Goal: Task Accomplishment & Management: Use online tool/utility

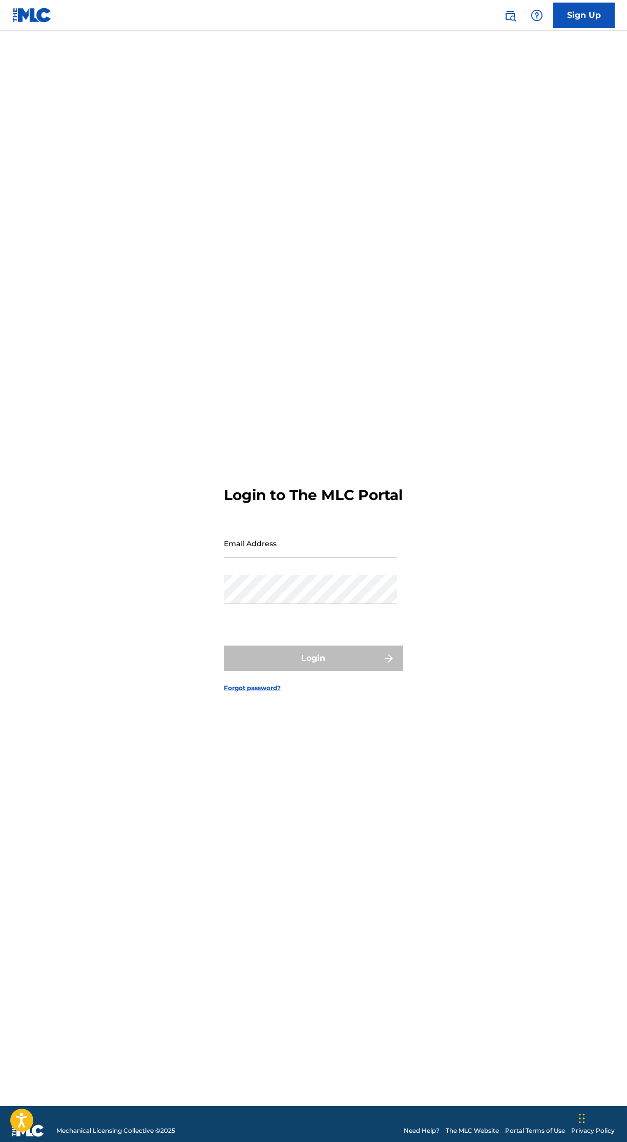
click at [363, 558] on input "Email Address" at bounding box center [310, 543] width 173 height 29
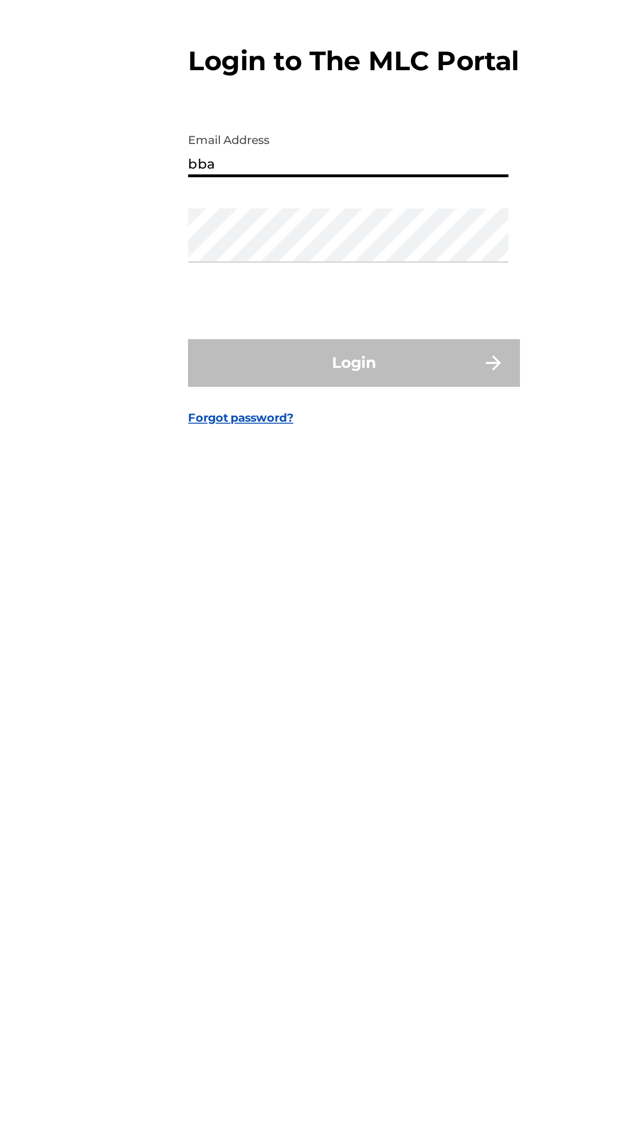
type input "[EMAIL_ADDRESS][DOMAIN_NAME]"
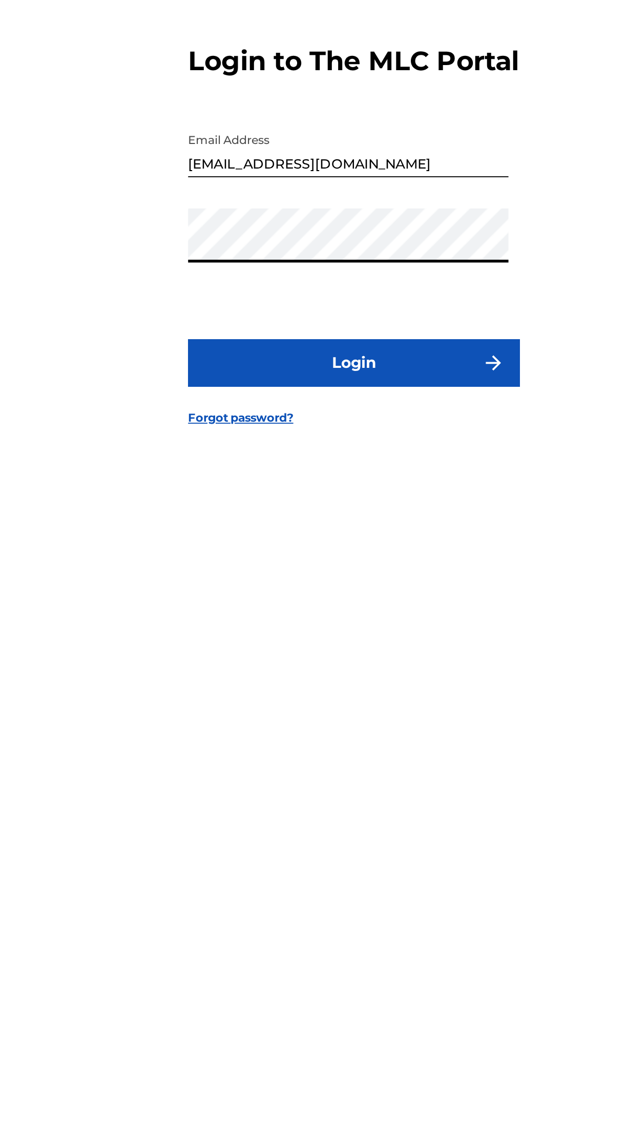
click at [350, 671] on button "Login" at bounding box center [313, 658] width 179 height 26
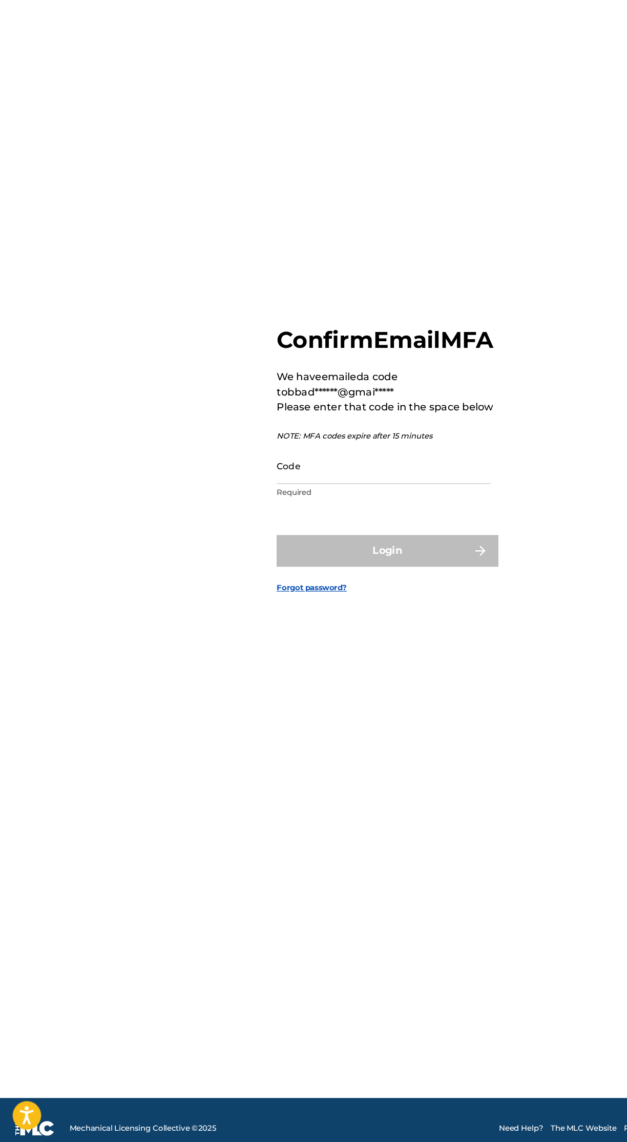
scroll to position [8, 0]
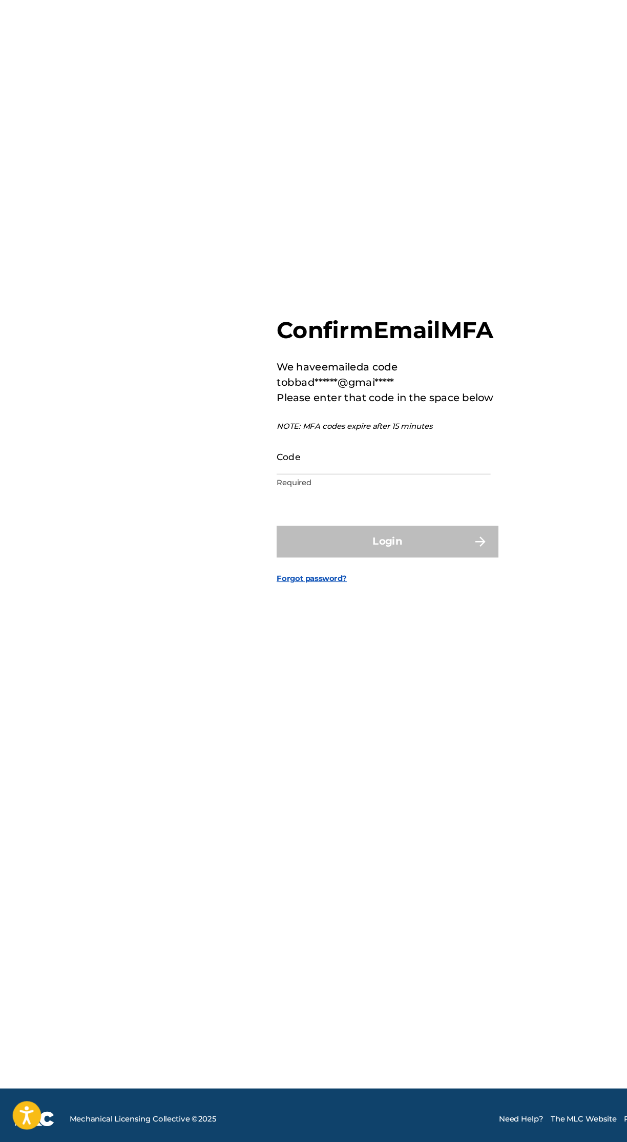
click at [329, 601] on input "Code" at bounding box center [310, 586] width 173 height 29
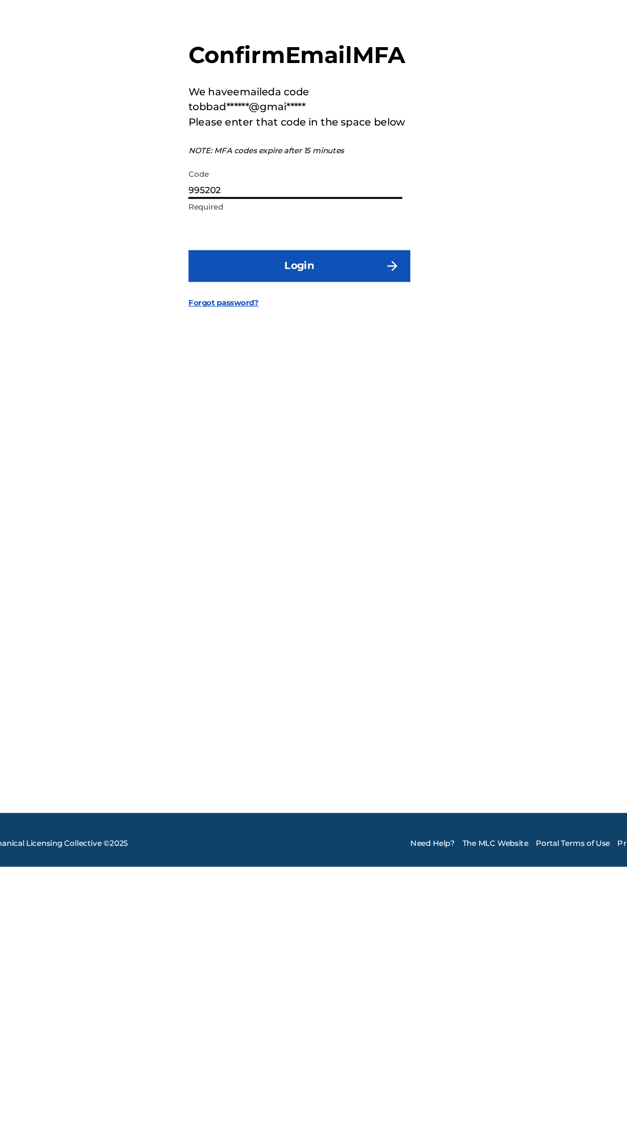
type input "995202"
click at [383, 668] on button "Login" at bounding box center [313, 656] width 179 height 26
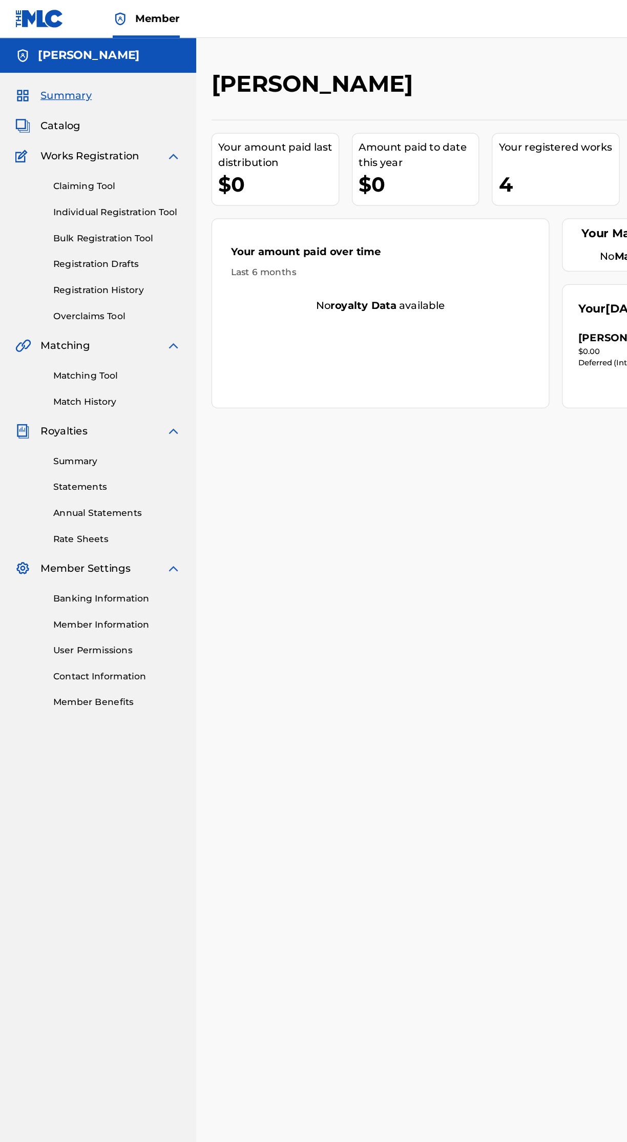
click at [40, 97] on span "Catalog" at bounding box center [49, 102] width 32 height 12
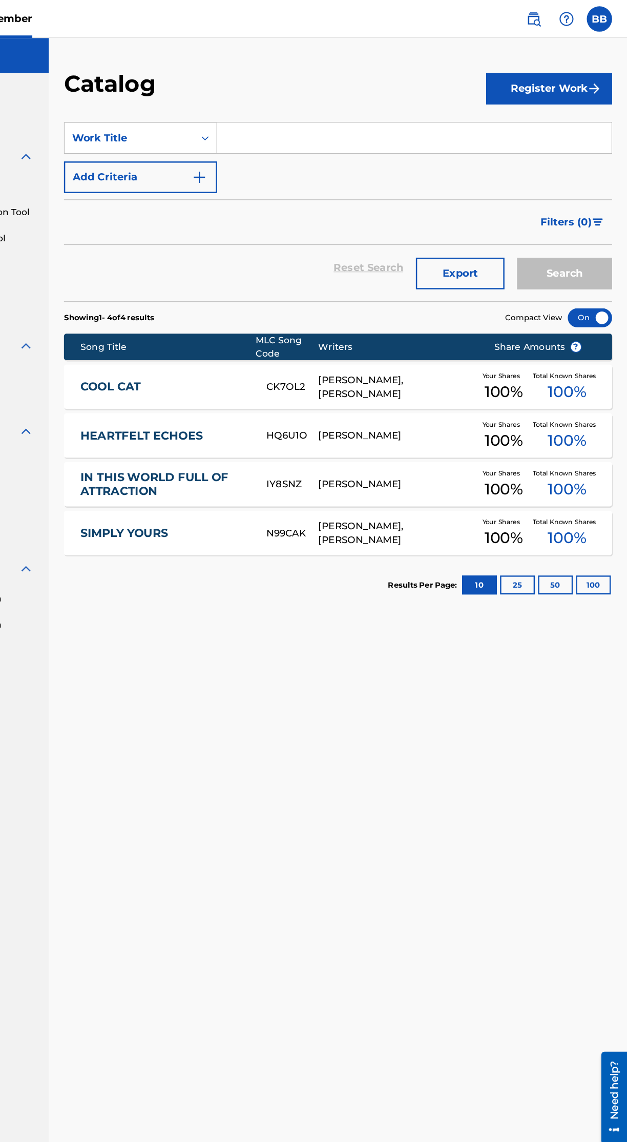
click at [207, 394] on link "IN THIS WORLD FULL OF ATTRACTION" at bounding box center [252, 392] width 137 height 23
click at [204, 436] on link "SIMPLY YOURS" at bounding box center [252, 432] width 137 height 12
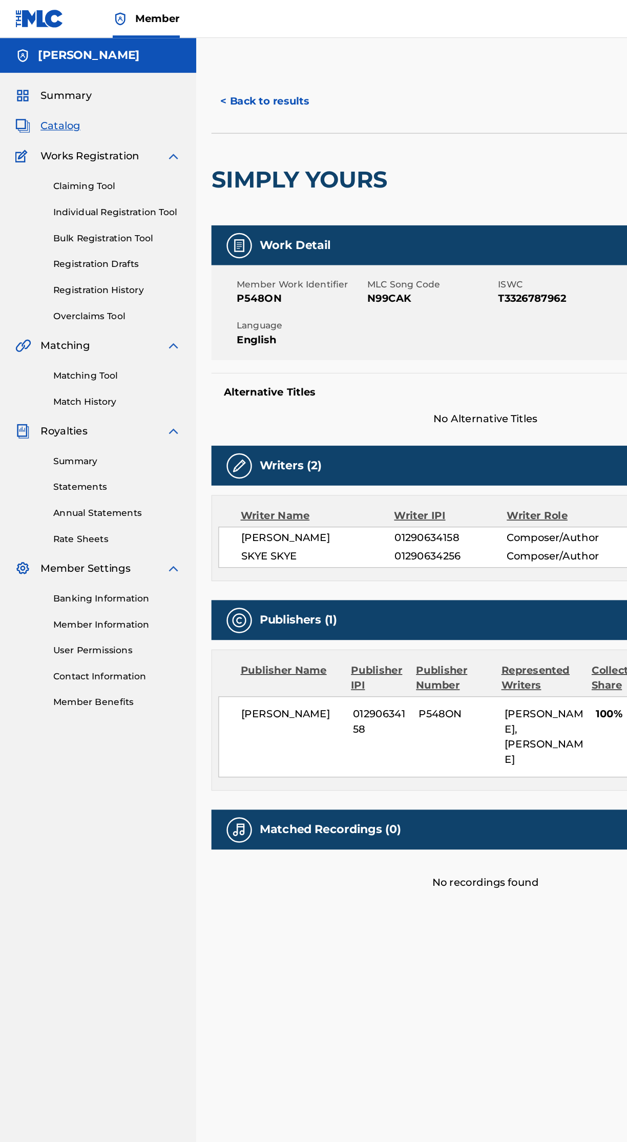
click at [111, 235] on link "Registration History" at bounding box center [94, 234] width 103 height 11
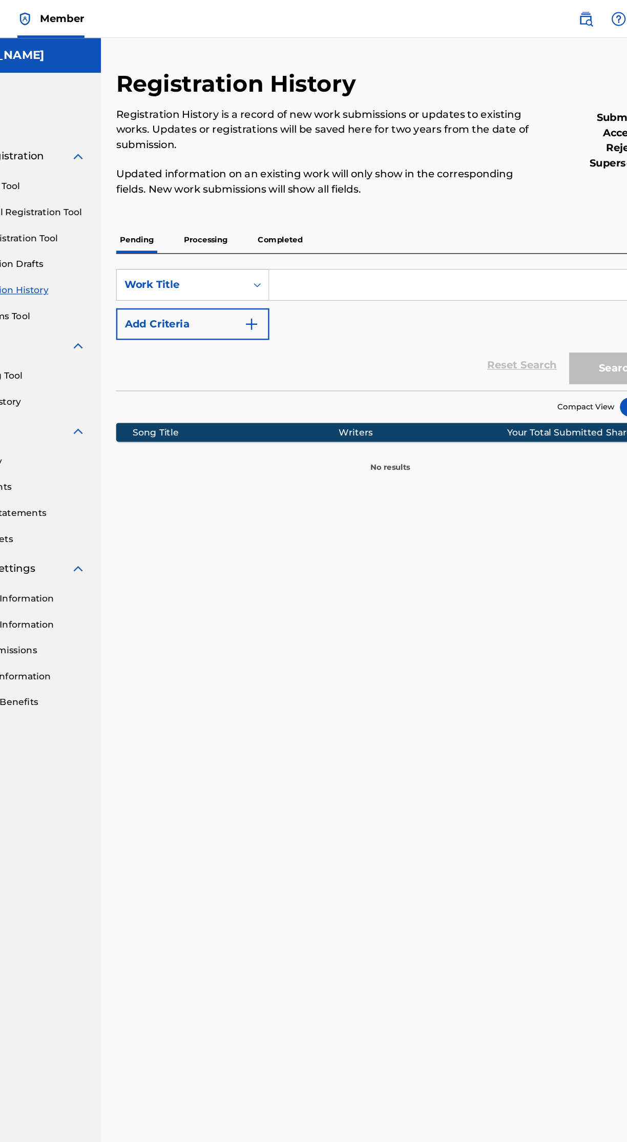
click at [257, 196] on p "Processing" at bounding box center [243, 194] width 41 height 22
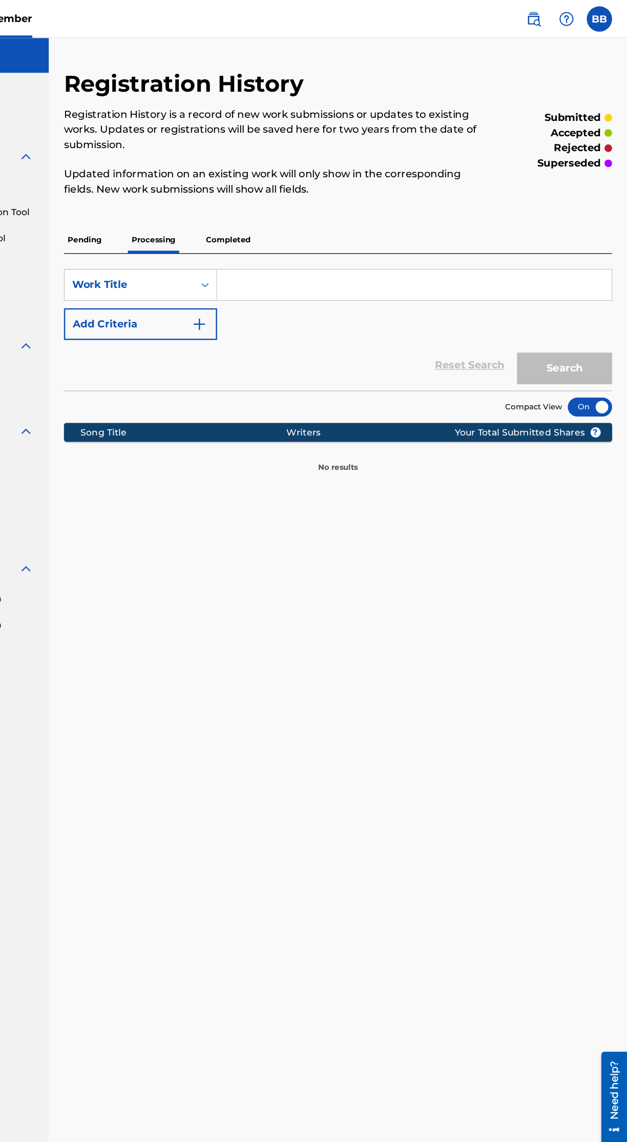
click at [318, 195] on p "Completed" at bounding box center [304, 194] width 43 height 22
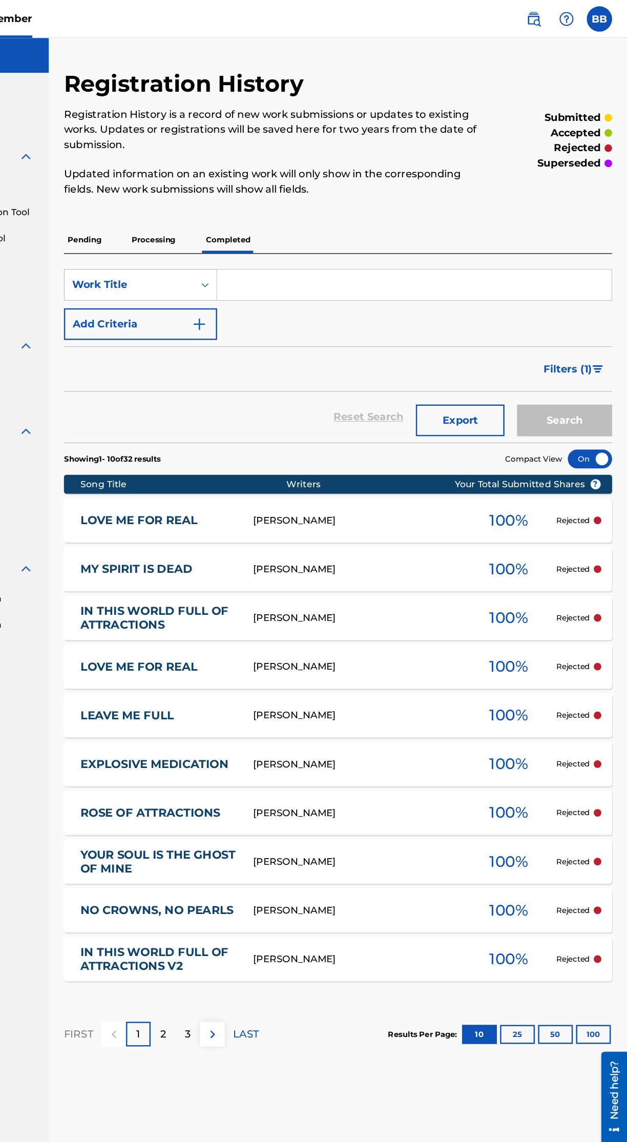
click at [207, 421] on link "LOVE ME FOR REAL" at bounding box center [247, 421] width 126 height 12
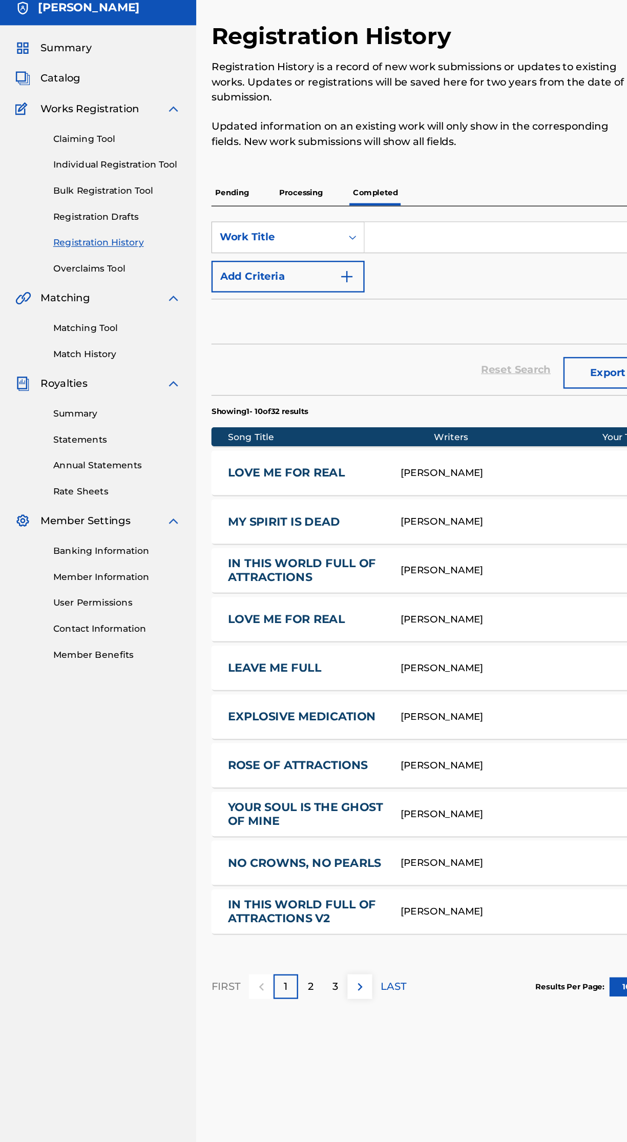
click at [94, 257] on link "Overclaims Tool" at bounding box center [94, 255] width 103 height 11
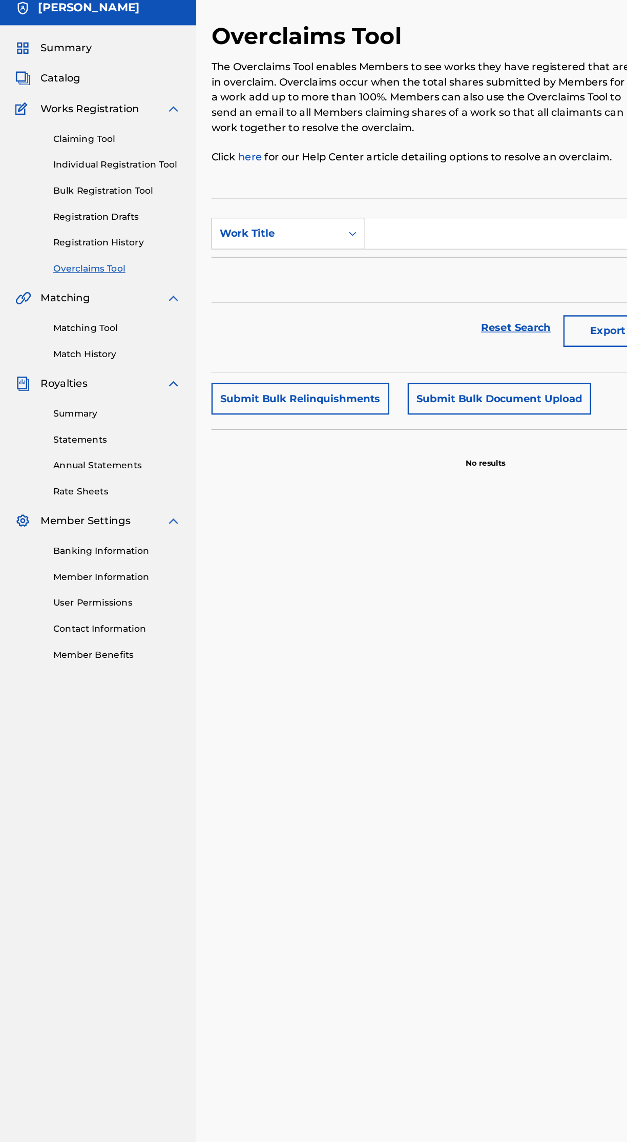
click at [68, 151] on link "Claiming Tool" at bounding box center [94, 150] width 103 height 11
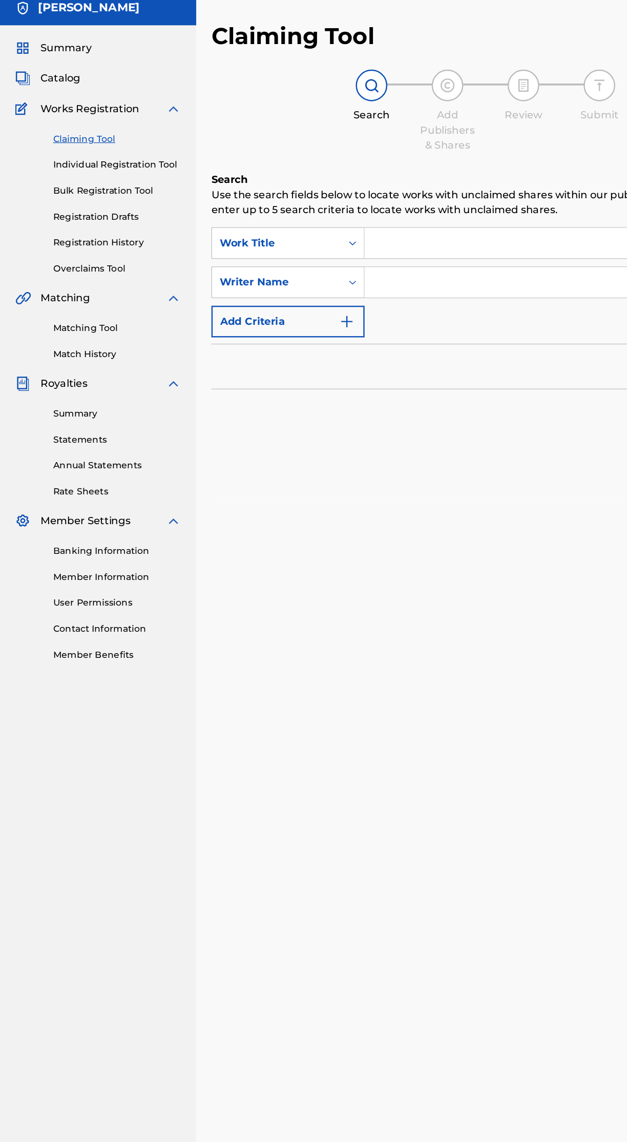
click at [415, 235] on input "Search Form" at bounding box center [454, 235] width 319 height 25
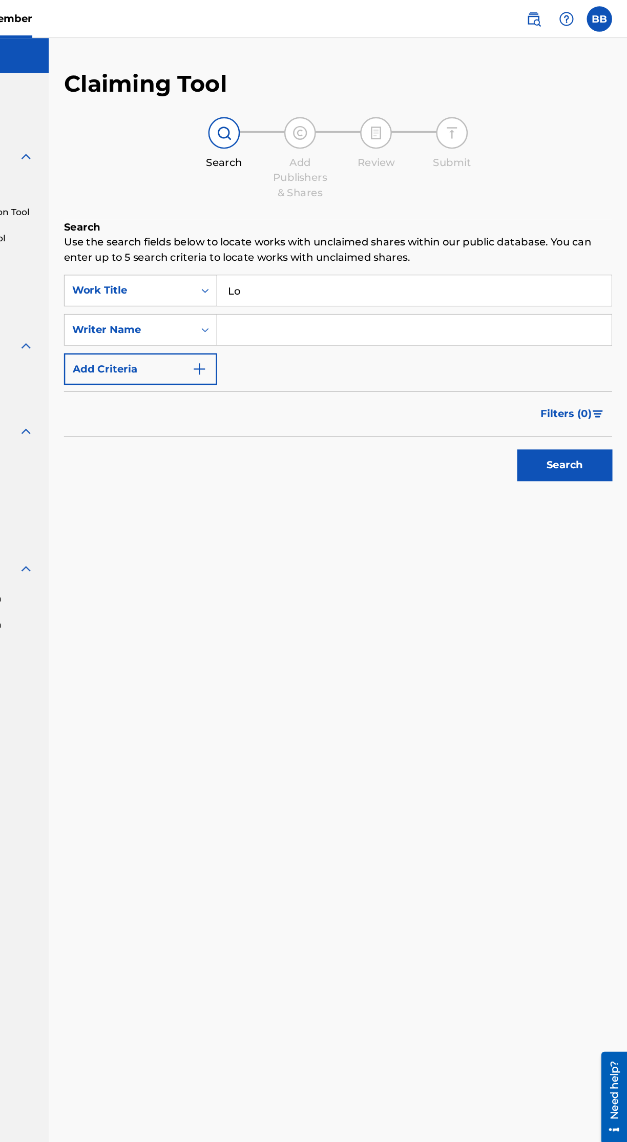
type input "L"
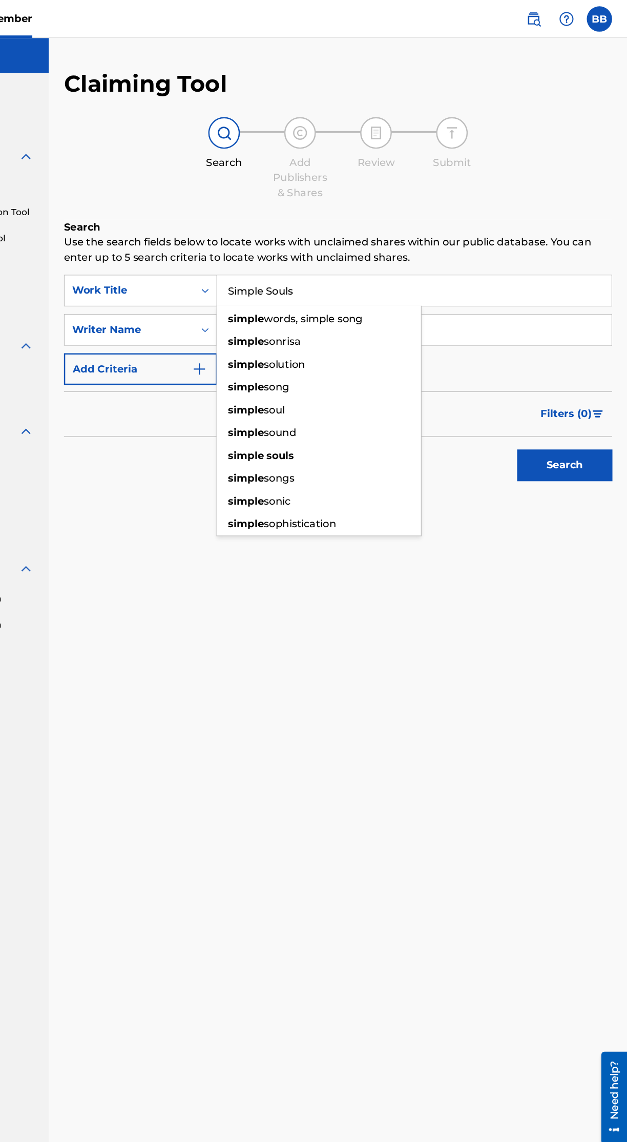
type input "Simple Souls"
click at [556, 264] on input "Search Form" at bounding box center [454, 267] width 319 height 25
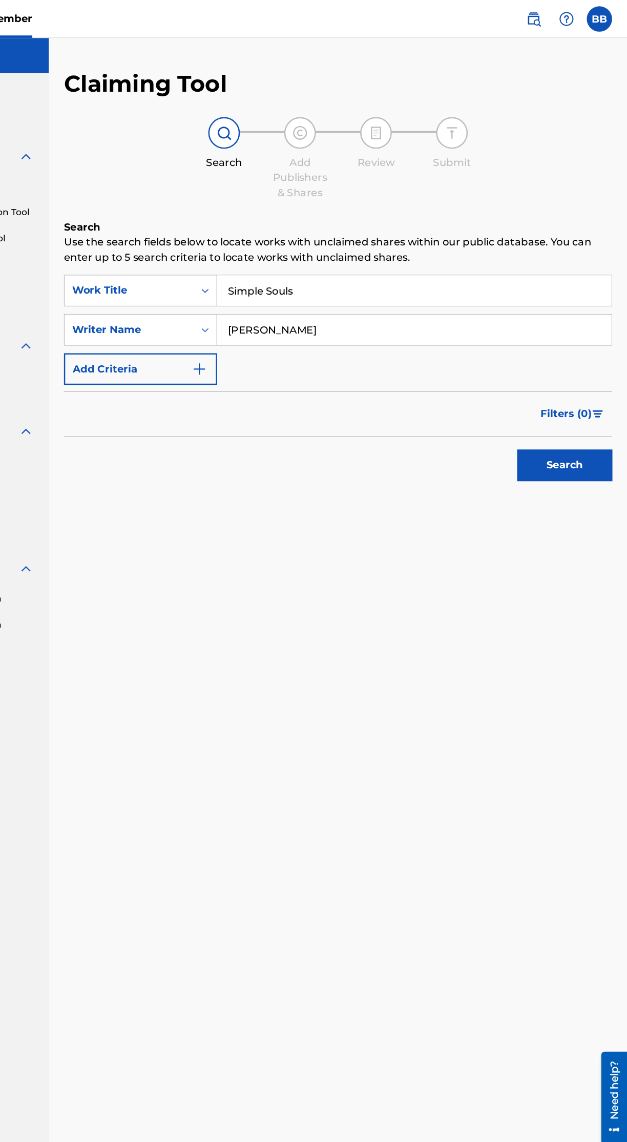
click at [595, 384] on button "Search" at bounding box center [576, 377] width 77 height 26
click at [459, 270] on input "[PERSON_NAME]" at bounding box center [454, 267] width 319 height 25
click at [397, 266] on input "[PERSON_NAME]" at bounding box center [454, 267] width 319 height 25
type input "[PERSON_NAME]"
click at [591, 375] on button "Search" at bounding box center [576, 377] width 77 height 26
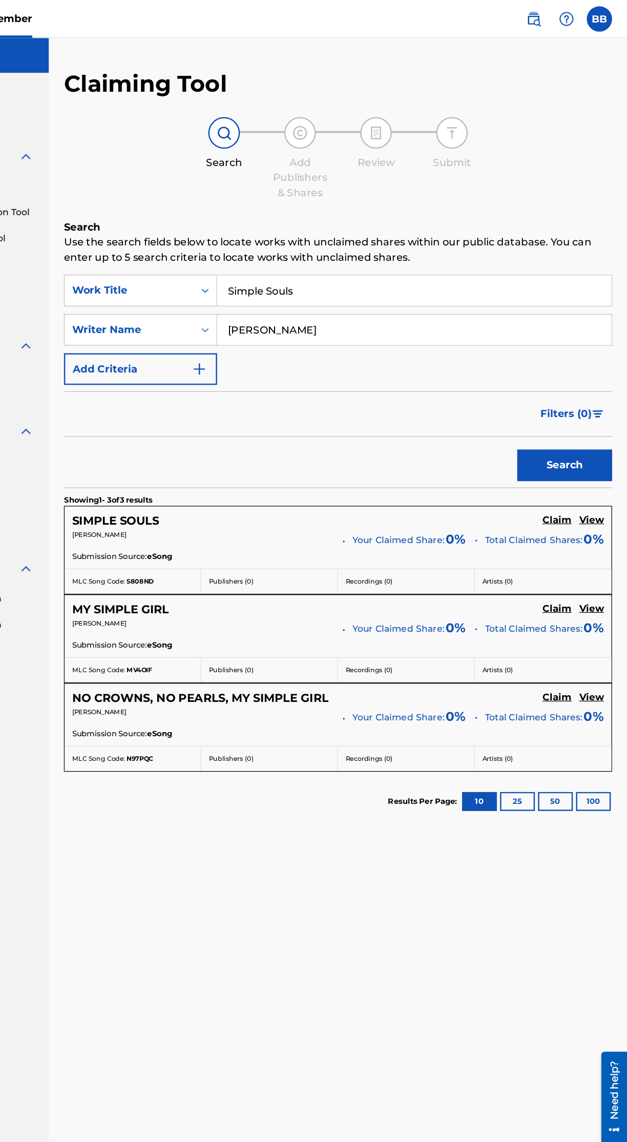
click at [564, 422] on h5 "Claim" at bounding box center [570, 421] width 24 height 10
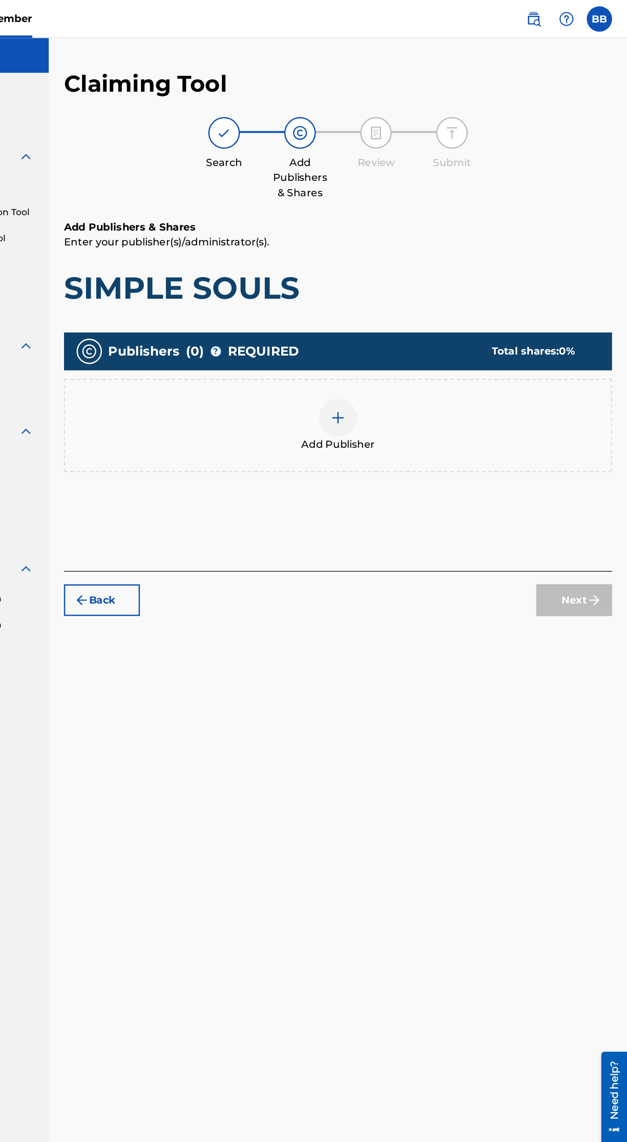
click at [394, 333] on img at bounding box center [393, 338] width 12 height 12
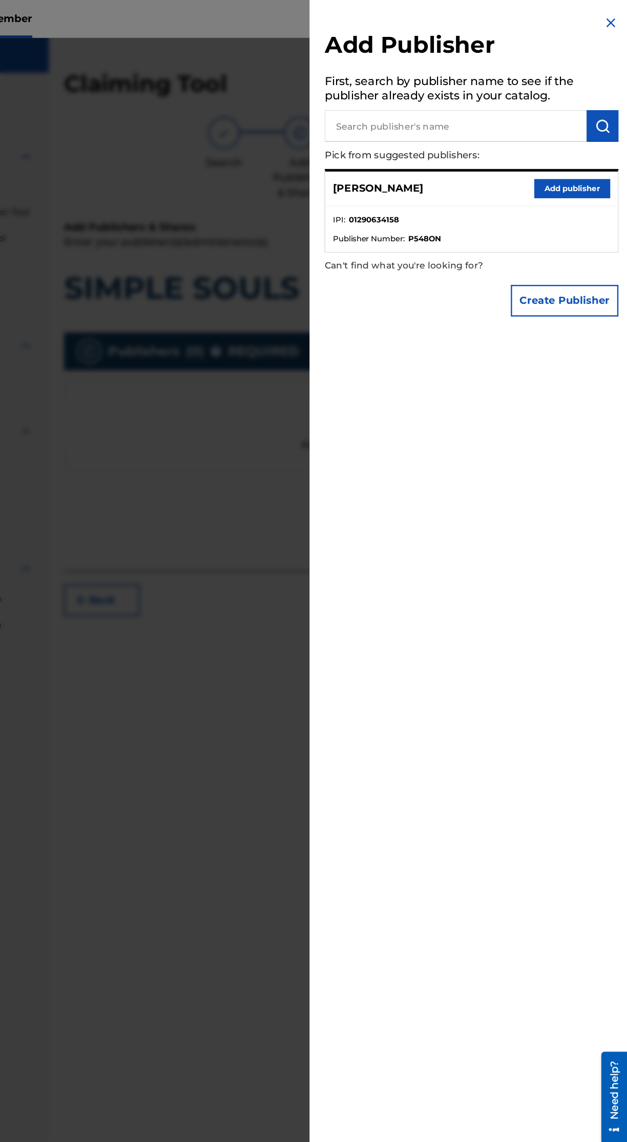
click at [590, 159] on button "Add publisher" at bounding box center [582, 152] width 61 height 15
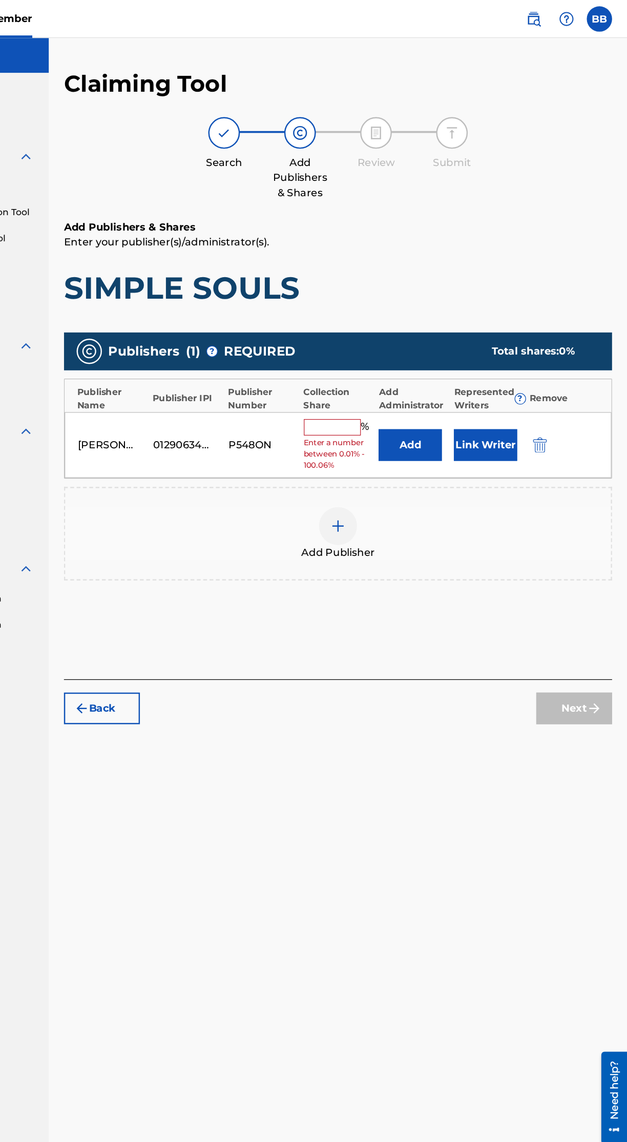
click at [393, 345] on input "text" at bounding box center [388, 345] width 46 height 13
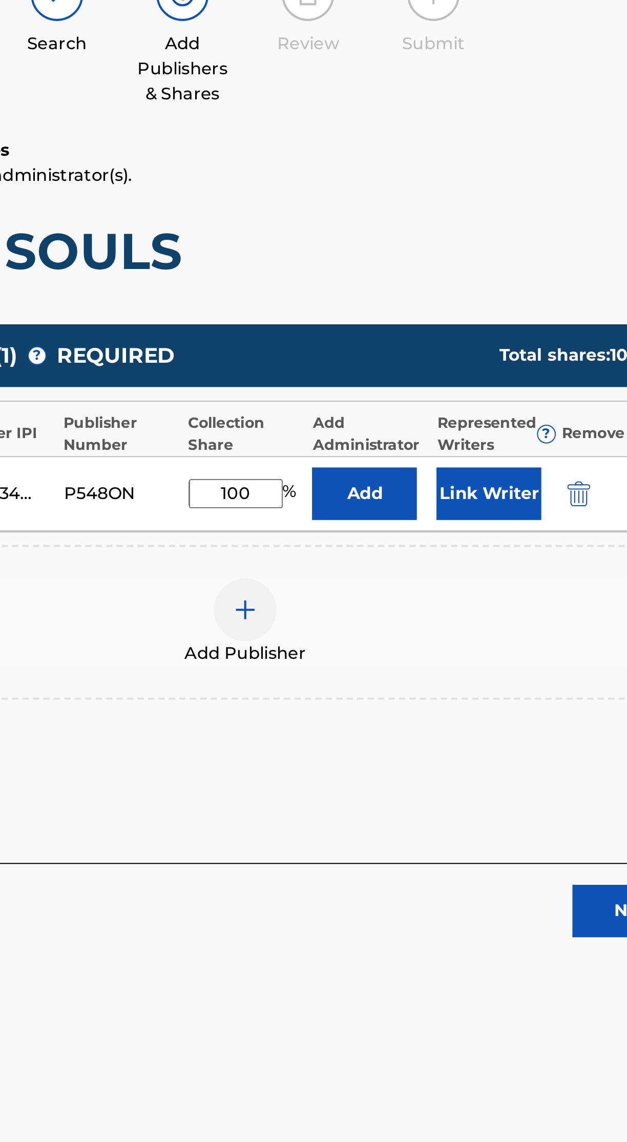
type input "100"
click at [524, 352] on button "Link Writer" at bounding box center [512, 352] width 51 height 26
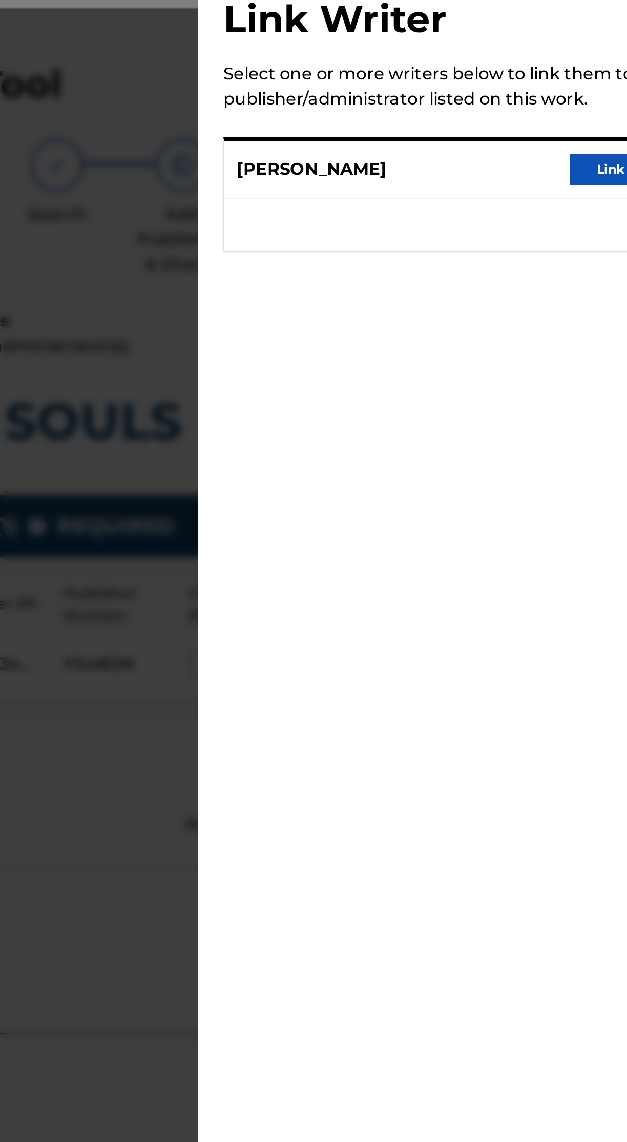
click at [560, 110] on button "Link writer" at bounding box center [582, 109] width 61 height 15
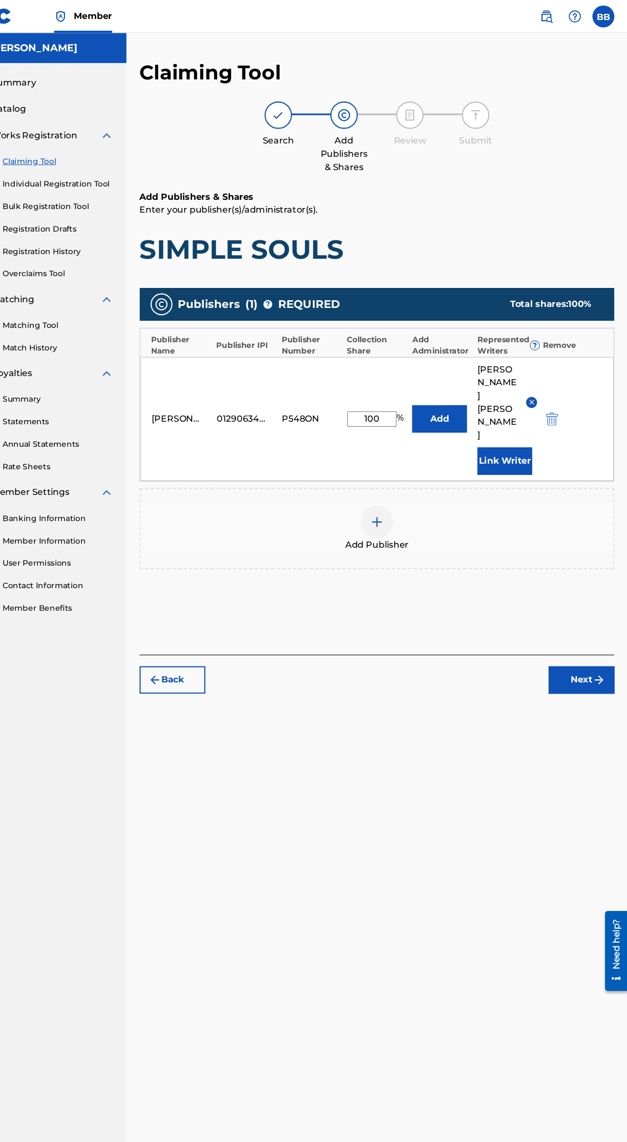
click at [600, 629] on img "submit" at bounding box center [600, 635] width 12 height 12
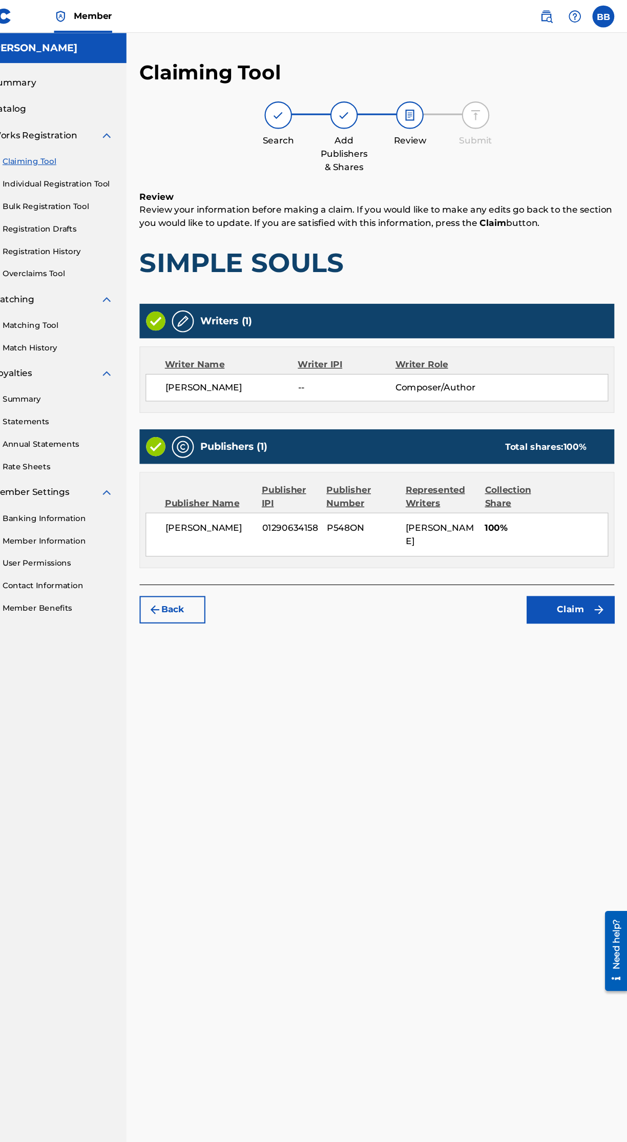
scroll to position [46, 0]
click at [590, 557] on button "Claim" at bounding box center [574, 570] width 82 height 26
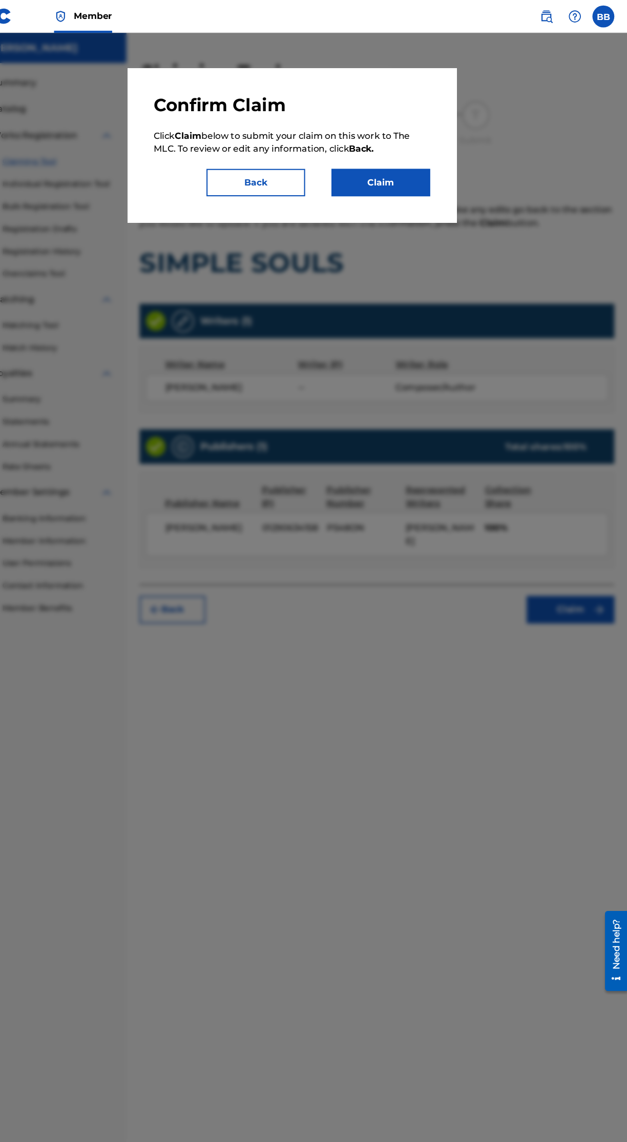
click at [423, 175] on button "Claim" at bounding box center [396, 171] width 92 height 26
